Goal: Information Seeking & Learning: Learn about a topic

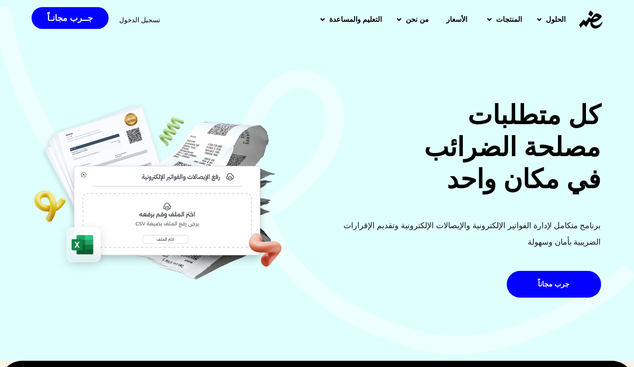
click at [225, 294] on div at bounding box center [158, 201] width 260 height 204
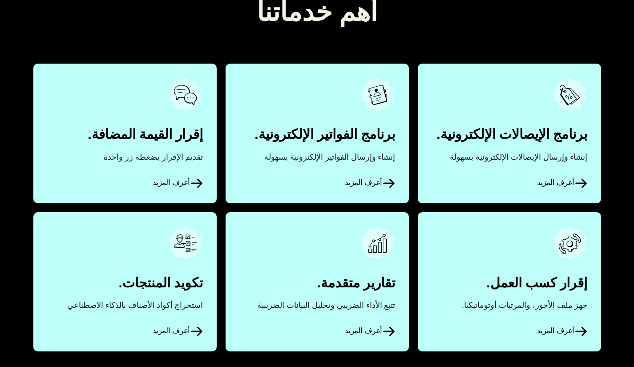
scroll to position [423, 0]
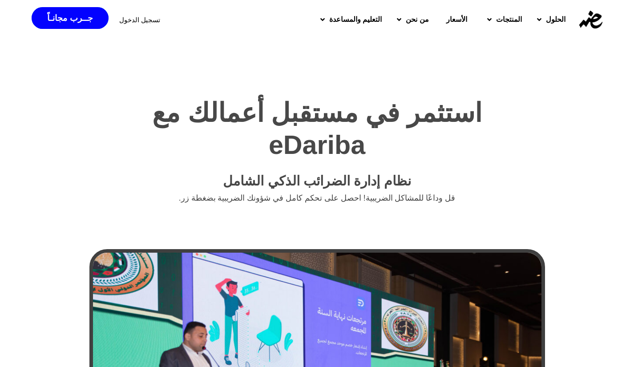
click at [449, 19] on span "الأسعار" at bounding box center [456, 19] width 21 height 11
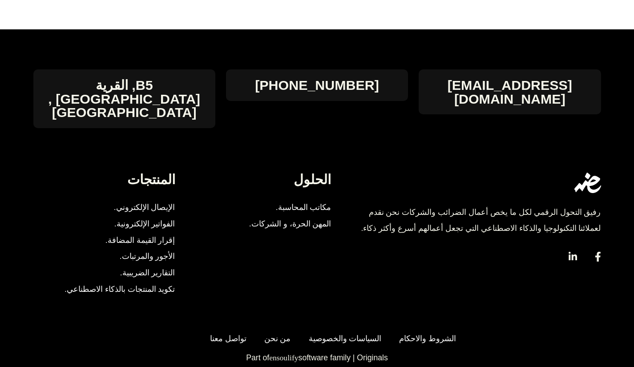
scroll to position [4515, 0]
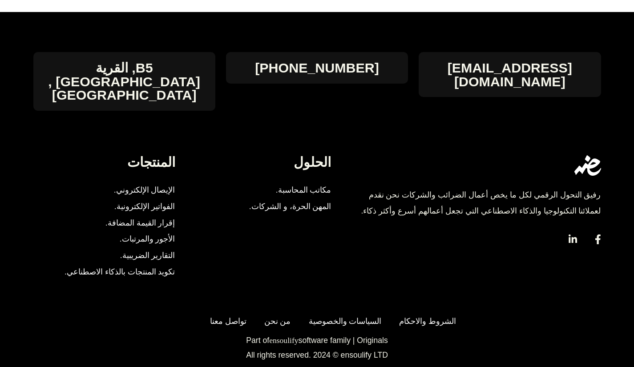
click at [316, 182] on span "مكاتب المحاسبة." at bounding box center [301, 190] width 60 height 16
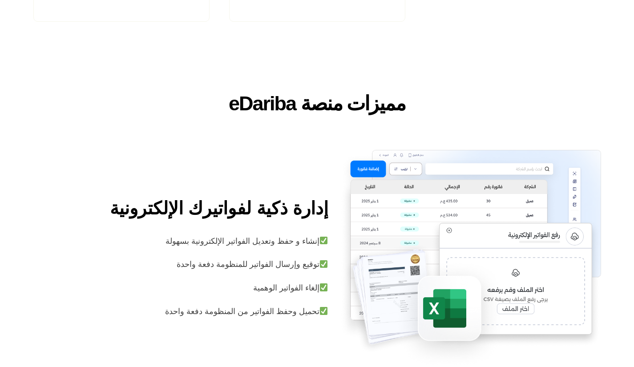
scroll to position [1232, 0]
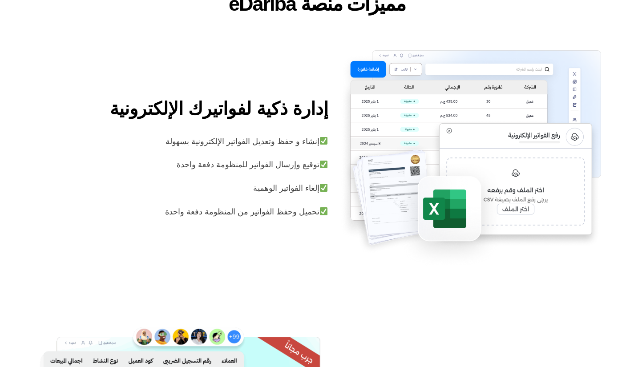
click at [477, 180] on img at bounding box center [470, 159] width 262 height 219
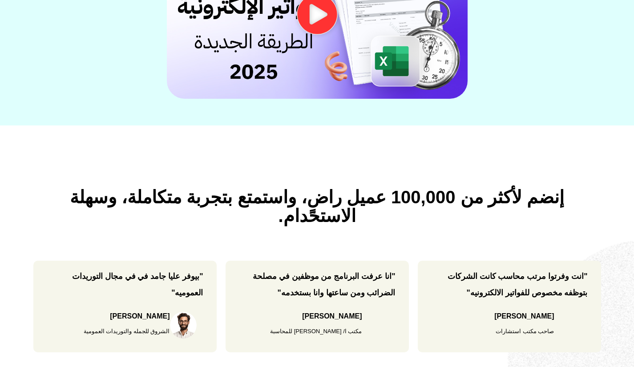
scroll to position [168, 0]
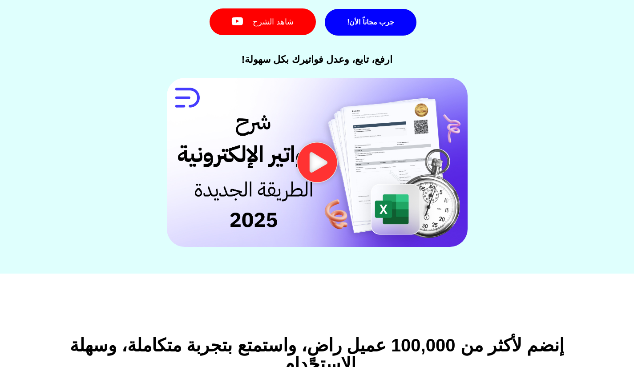
click at [317, 166] on icon "تشغيل الفيديو" at bounding box center [317, 162] width 44 height 41
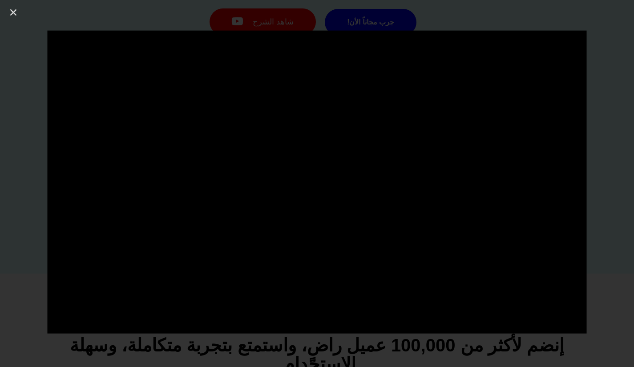
click at [14, 11] on icon "إغلاق (Esc)" at bounding box center [13, 12] width 9 height 9
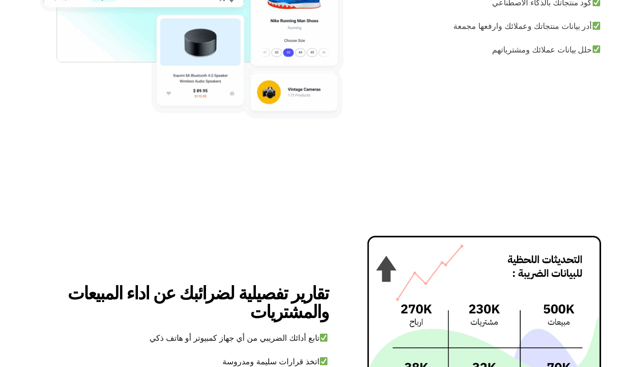
scroll to position [1763, 0]
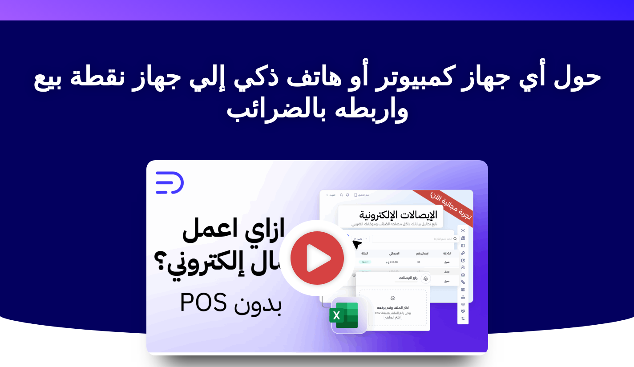
scroll to position [965, 0]
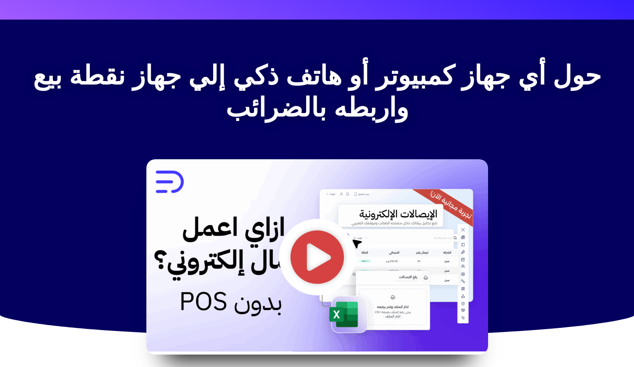
click at [292, 255] on icon "تشغيل الفيديو" at bounding box center [316, 256] width 53 height 53
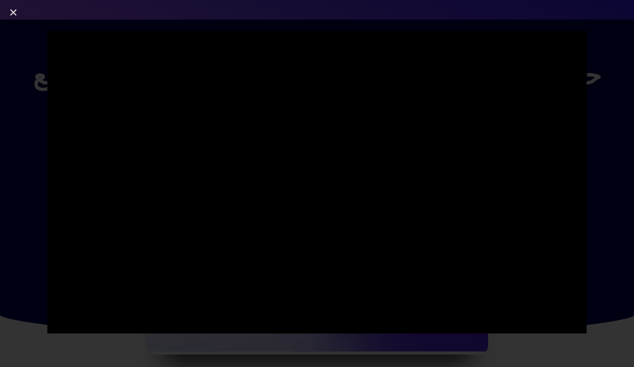
click at [14, 10] on icon "إغلاق (Esc)" at bounding box center [13, 12] width 9 height 9
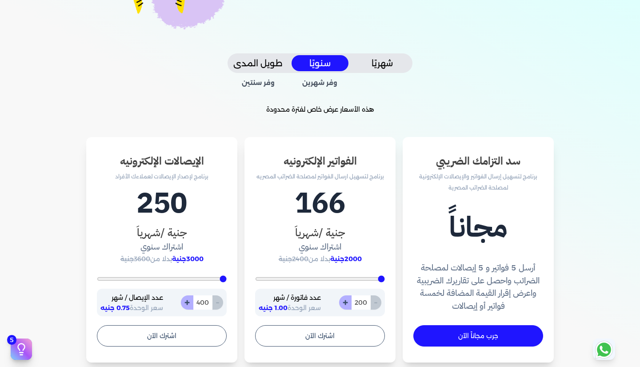
scroll to position [173, 0]
type input "400"
type input "496"
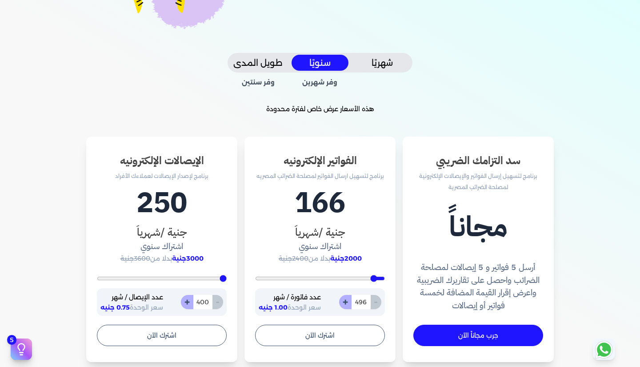
type input "557"
type input "678"
type input "757"
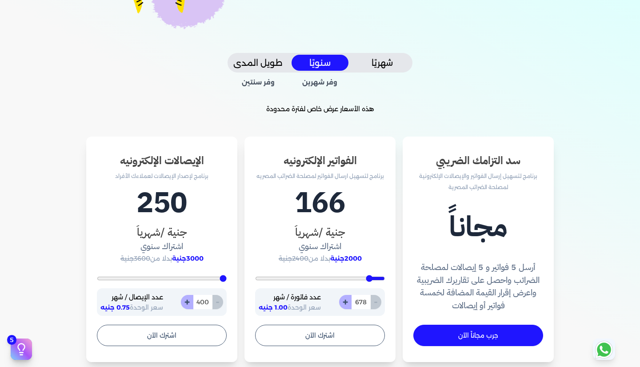
type input "757"
type input "835"
type input "930"
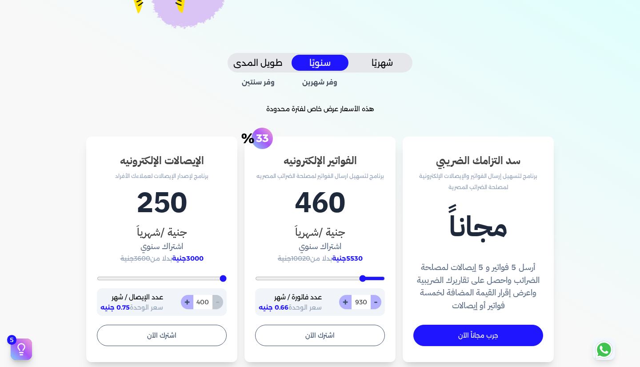
type input "991"
type input "1087"
type input "1165"
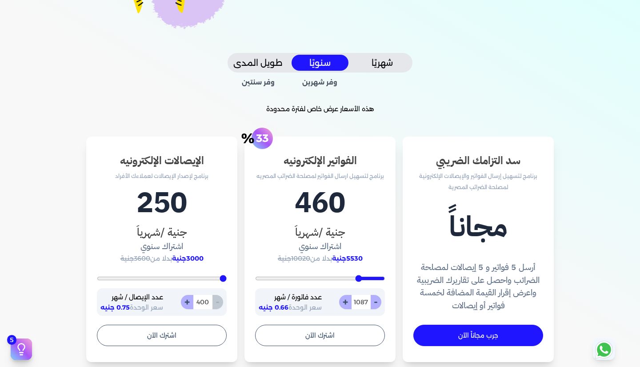
type input "1165"
type input "1261"
type input "1322"
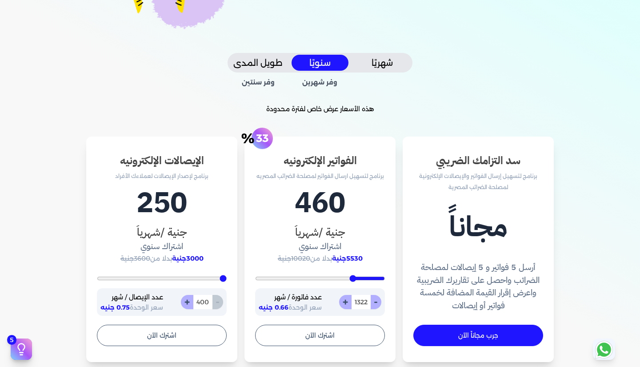
type input "1400"
type input "1470"
type input "1530"
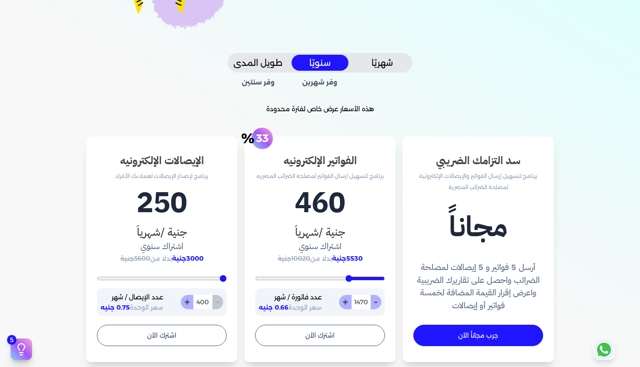
type input "1530"
type input "1643"
type input "1704"
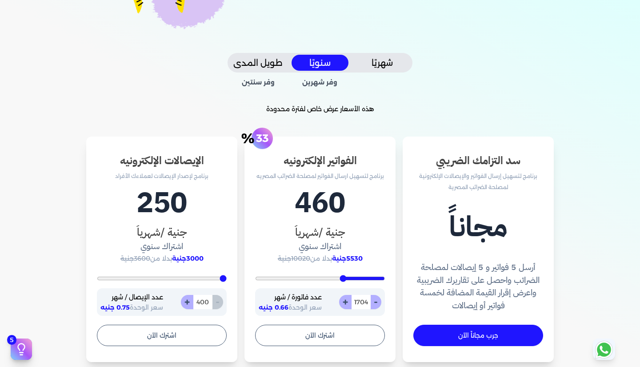
type input "1800"
type input "1878"
type input "1930"
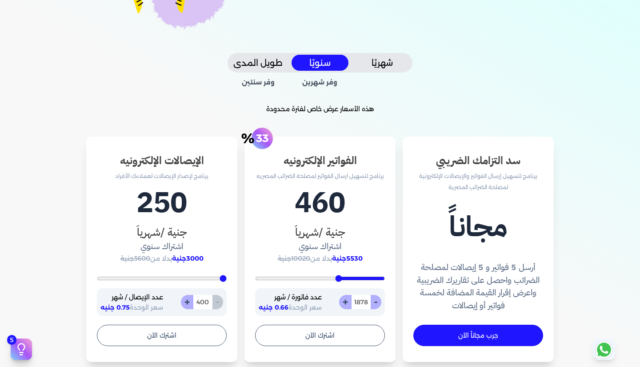
type input "1930"
type input "2026"
type input "2104"
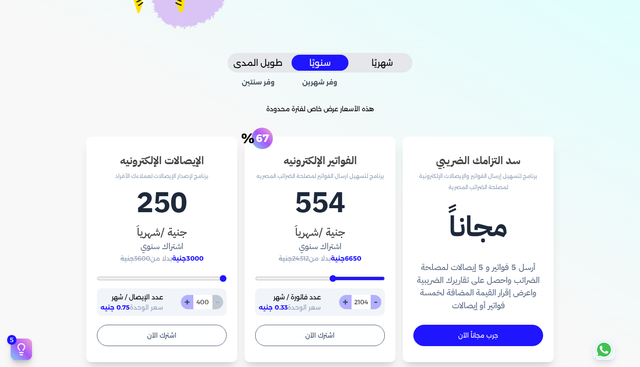
type input "2157"
type input "2191"
type input "2287"
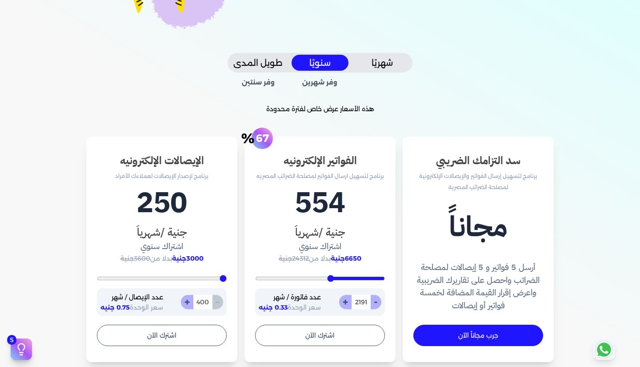
type input "2287"
type input "2348"
type input "2443"
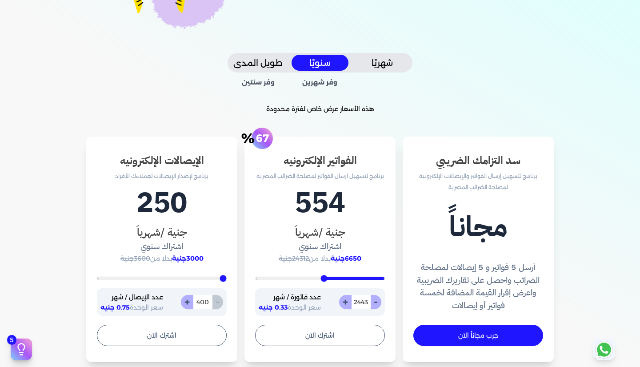
type input "2496"
type input "2557"
type input "2670"
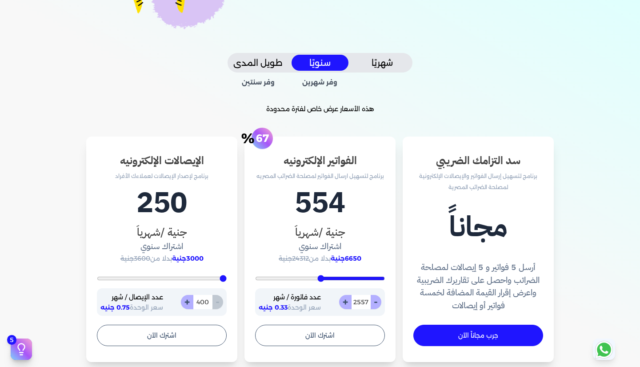
type input "2670"
type input "2791"
type input "2878"
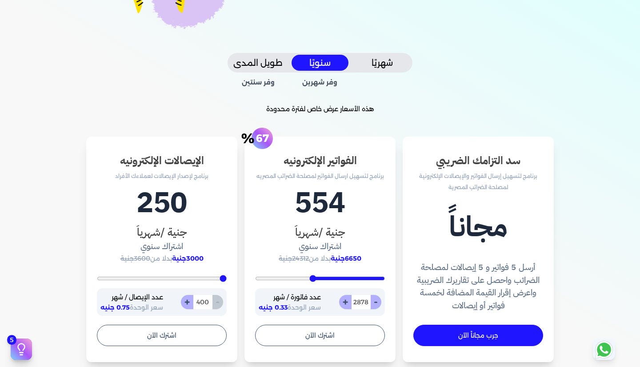
type input "2957"
type input "3104"
type input "3183"
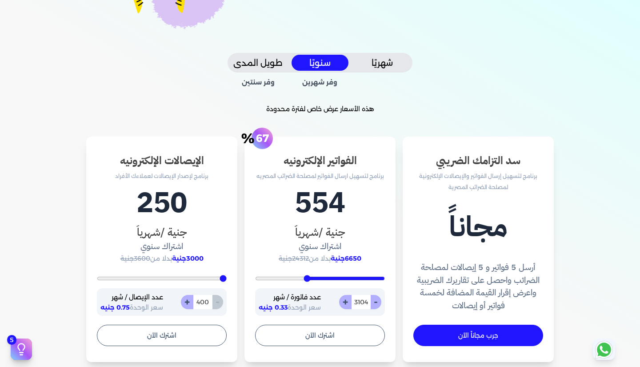
type input "3183"
type input "3235"
type input "3357"
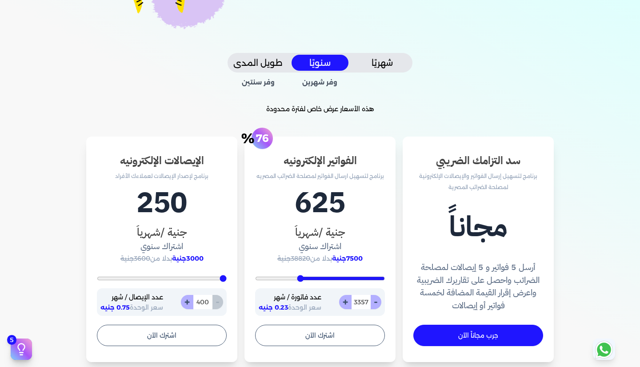
type input "3417"
type input "3513"
type input "3565"
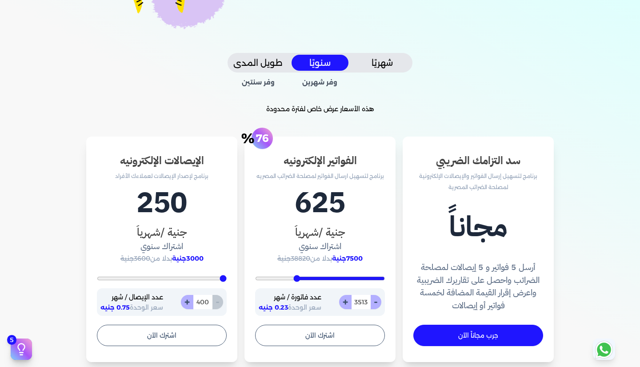
type input "3565"
type input "3643"
type input "3696"
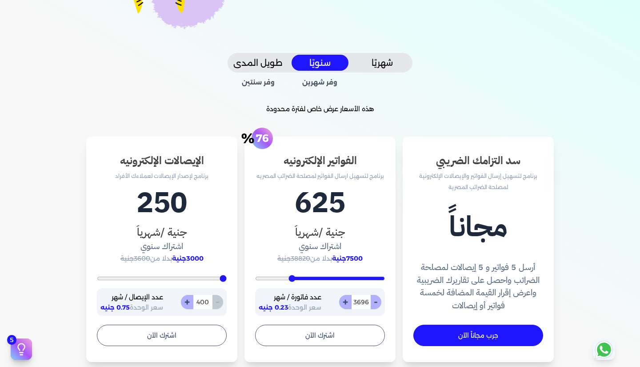
type input "3757"
type input "3826"
type input "3861"
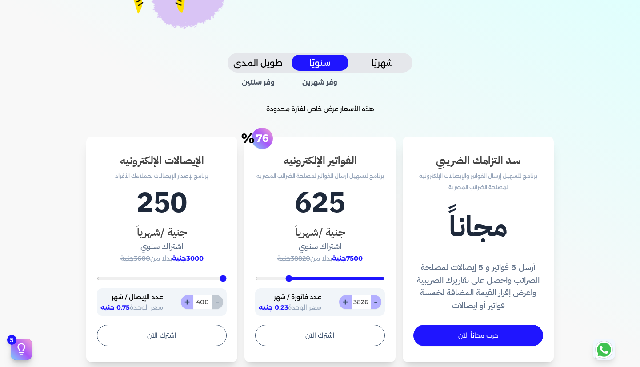
type input "3861"
type input "3913"
type input "3930"
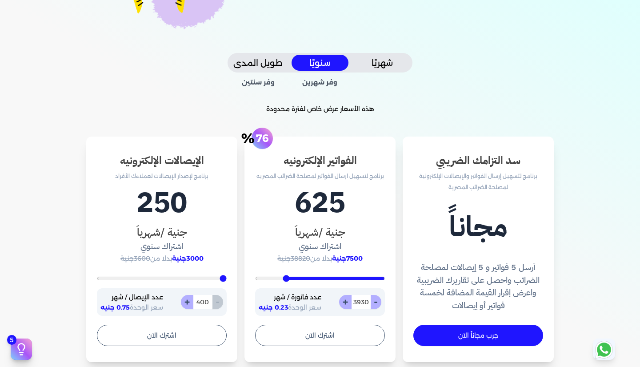
type input "3965"
type input "3991"
type input "4026"
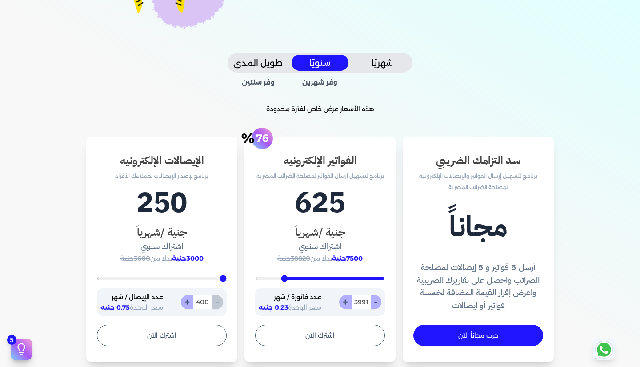
type input "4026"
type input "4061"
type input "4078"
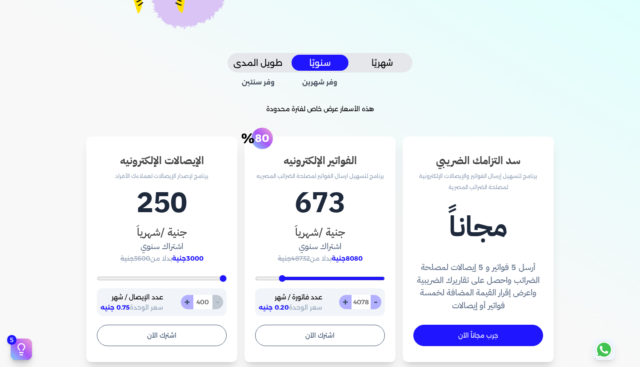
type input "4113"
type input "4130"
type input "4148"
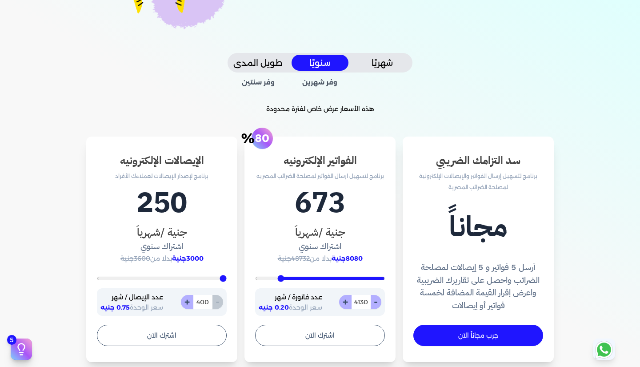
type input "4148"
type input "4165"
type input "4183"
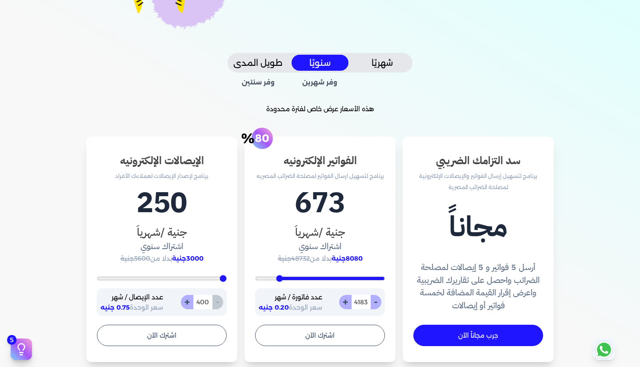
type input "4200"
type input "4217"
type input "4235"
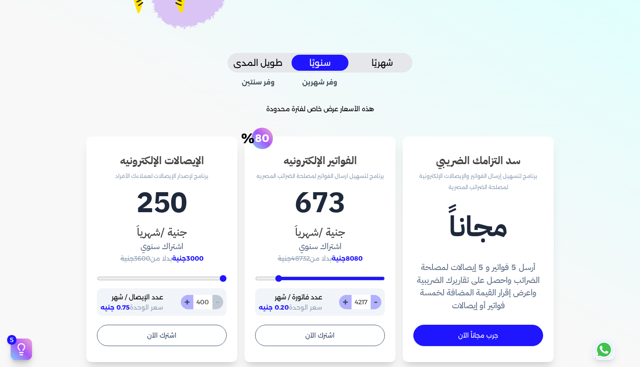
type input "4235"
type input "4270"
type input "4287"
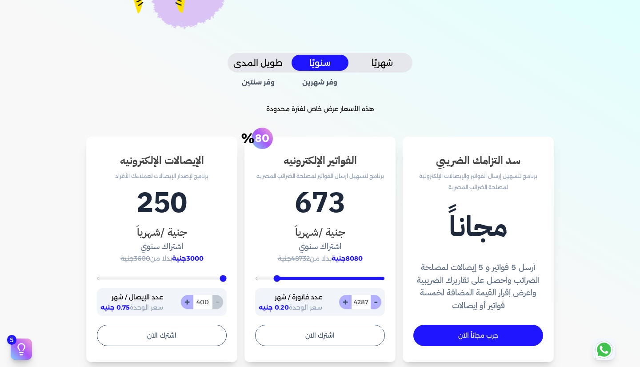
type input "4304"
type input "4348"
type input "4383"
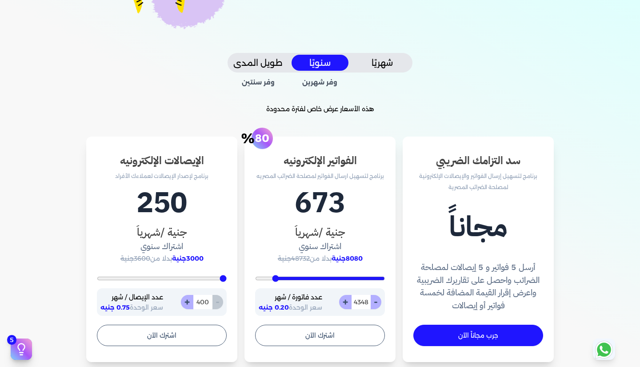
type input "4383"
type input "4417"
type input "4452"
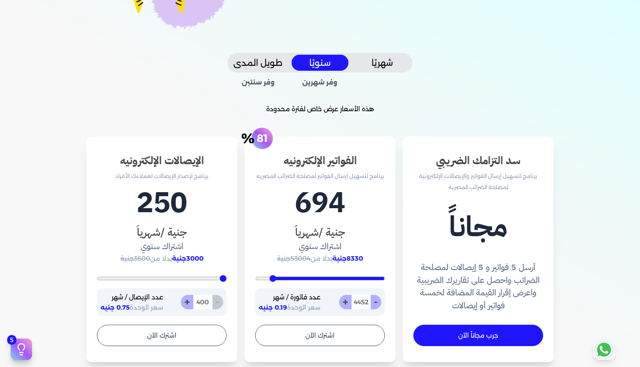
type input "4504"
type input "4600"
type input "4757"
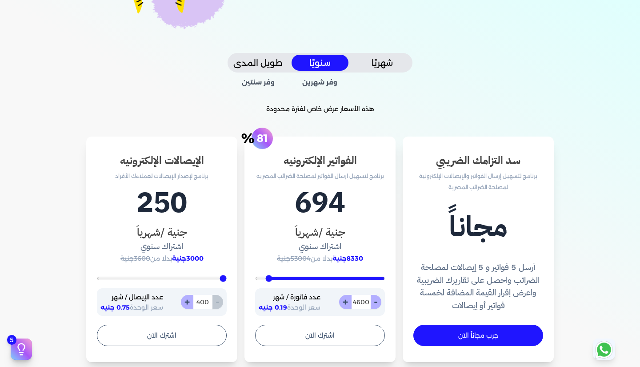
type input "4757"
type input "4817"
type input "4913"
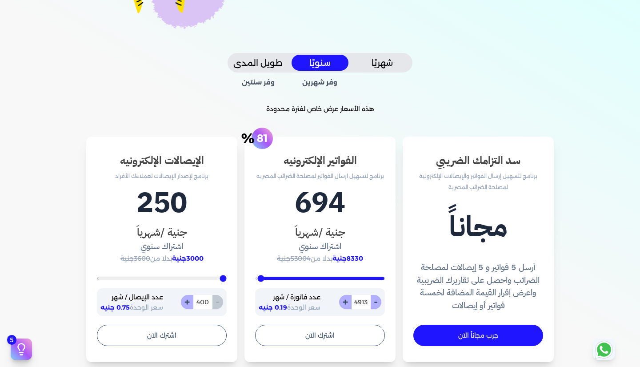
type input "4965"
type input "5000"
type input "4983"
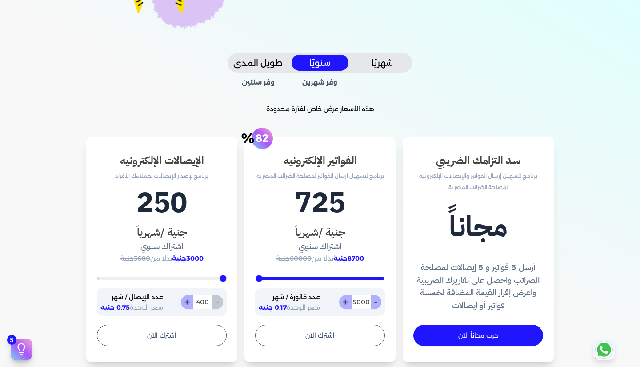
type input "4983"
type input "4939"
type input "4861"
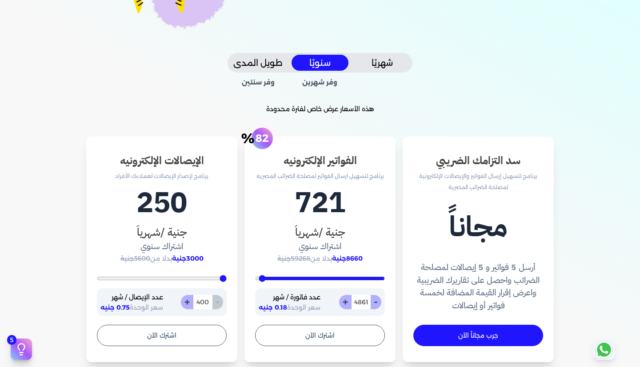
type input "4843"
type input "4783"
type input "4730"
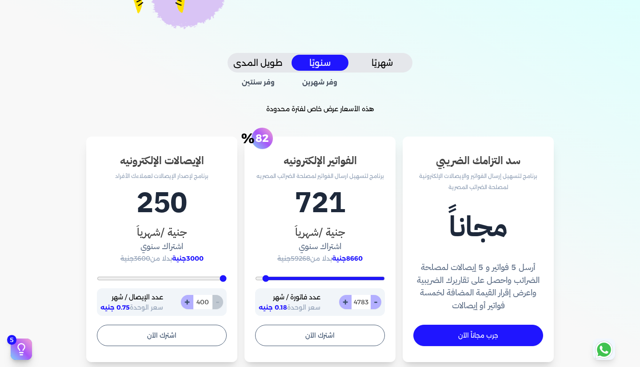
type input "4730"
type input "4696"
type input "4557"
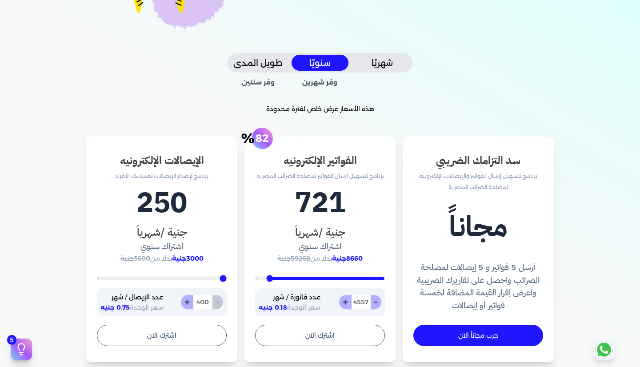
type input "4504"
type input "4417"
type input "4339"
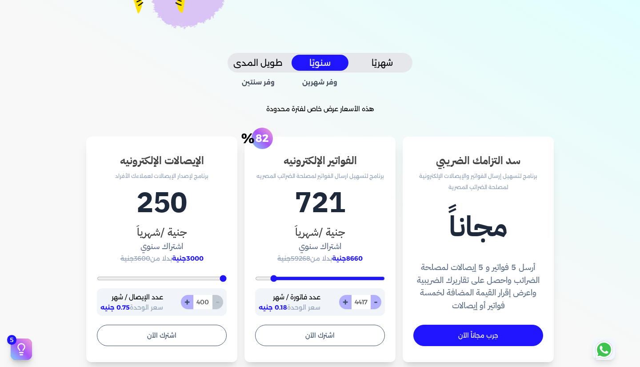
type input "4339"
type input "4191"
type input "4113"
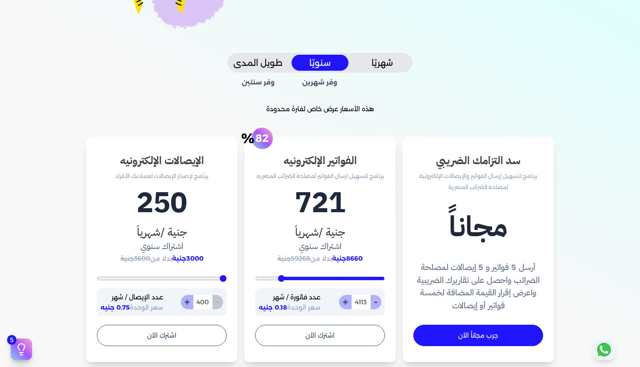
type input "4026"
type input "3957"
type input "3835"
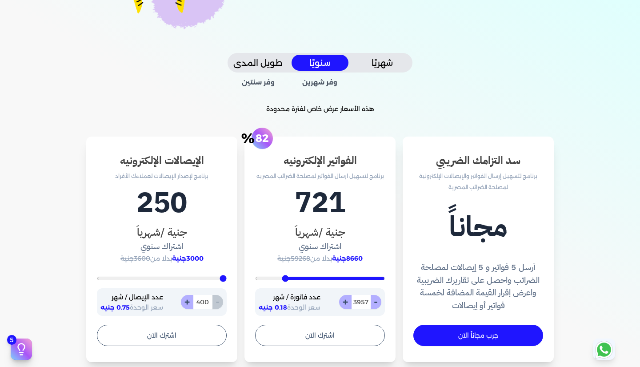
type input "3835"
type input "3774"
type input "3722"
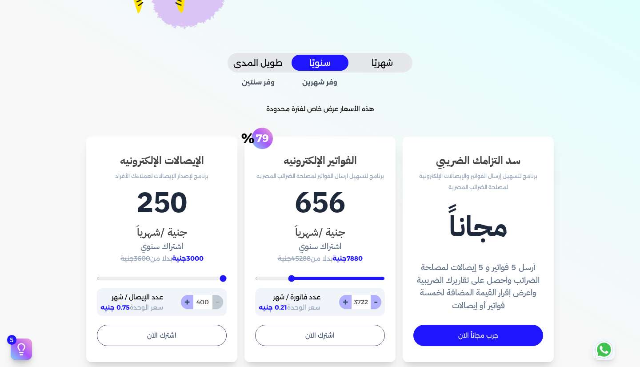
type input "3626"
type input "3565"
type input "3496"
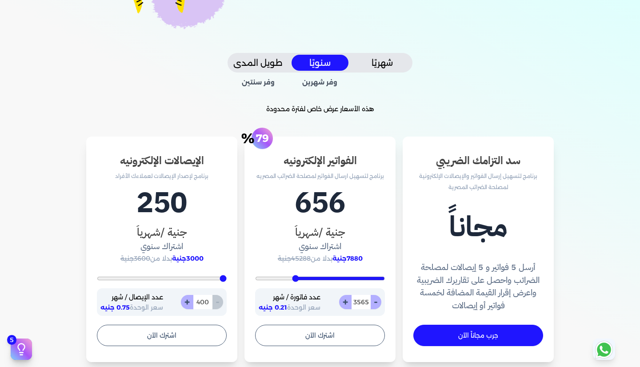
type input "3496"
type input "3461"
type input "3339"
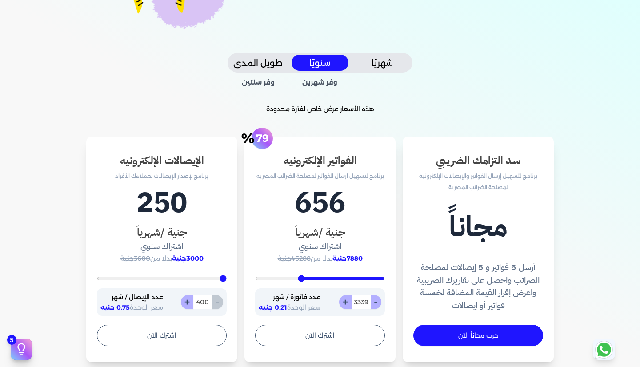
type input "3261"
type input "3200"
type input "3113"
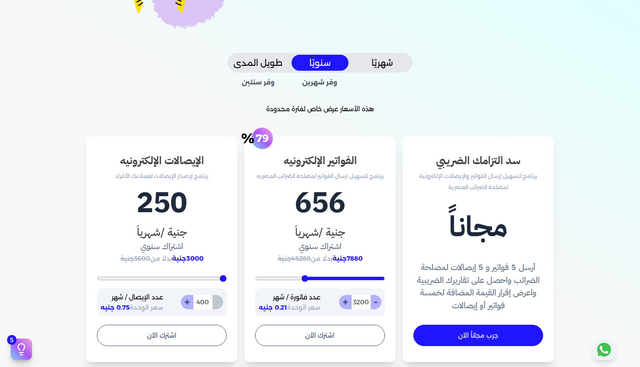
type input "3113"
drag, startPoint x: 383, startPoint y: 276, endPoint x: 219, endPoint y: 266, distance: 164.3
click at [255, 277] on input "range" at bounding box center [320, 279] width 130 height 4
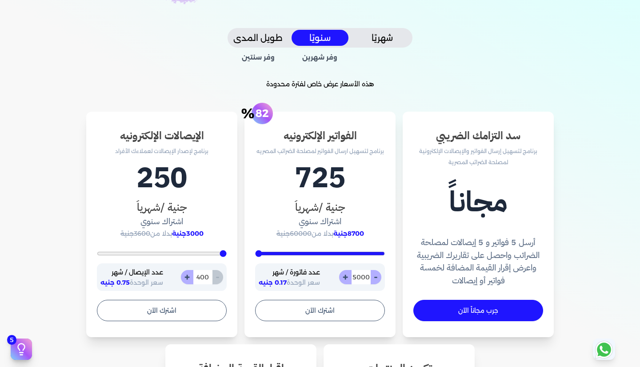
scroll to position [197, 0]
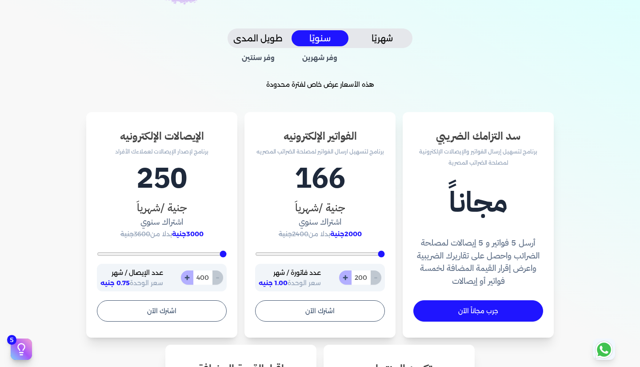
drag, startPoint x: 261, startPoint y: 253, endPoint x: 427, endPoint y: 252, distance: 165.4
click at [385, 252] on input "range" at bounding box center [320, 254] width 130 height 4
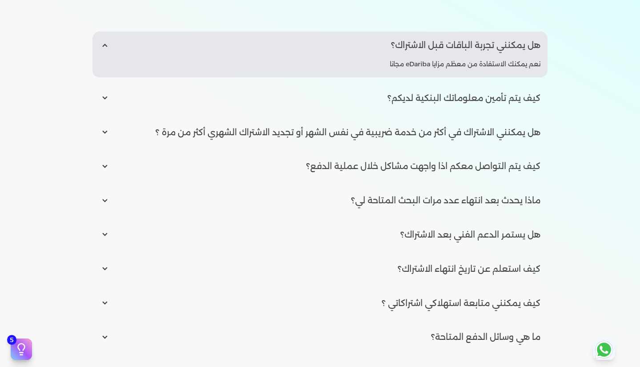
scroll to position [1408, 0]
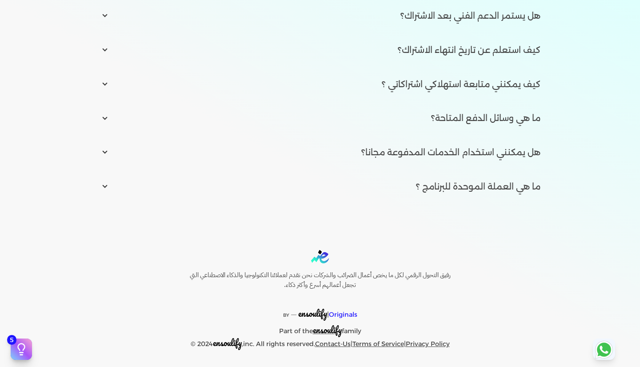
click at [327, 329] on span "ensoulify" at bounding box center [327, 330] width 29 height 14
click at [326, 346] on link "Contact-Us" at bounding box center [333, 344] width 36 height 8
